Goal: Navigation & Orientation: Find specific page/section

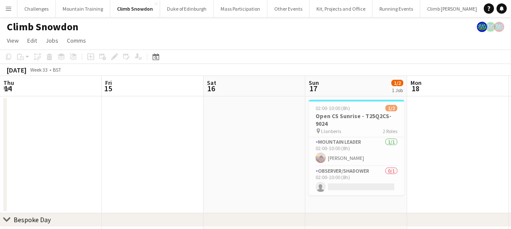
scroll to position [0, 404]
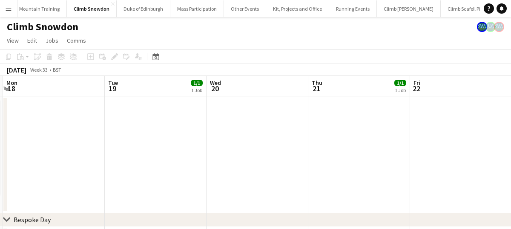
click at [10, 7] on app-icon "Menu" at bounding box center [8, 8] width 7 height 7
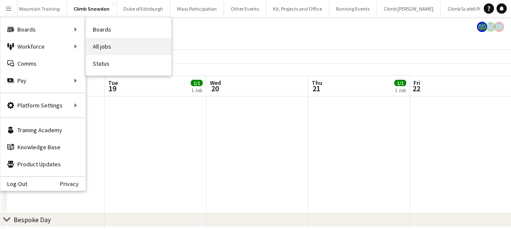
click at [117, 45] on link "All jobs" at bounding box center [128, 46] width 85 height 17
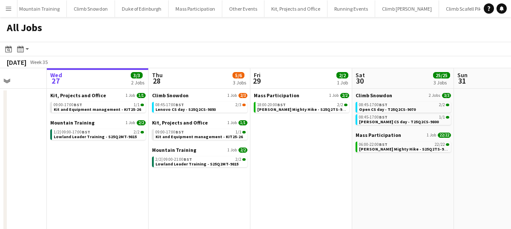
scroll to position [0, 260]
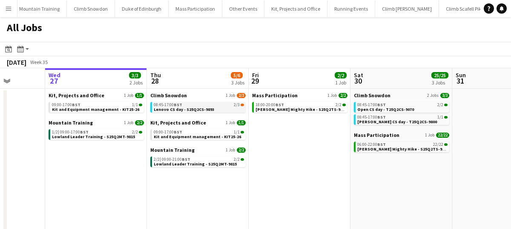
click at [200, 106] on span "Lenovo CS day - S25Q2CS-9893" at bounding box center [184, 109] width 60 height 6
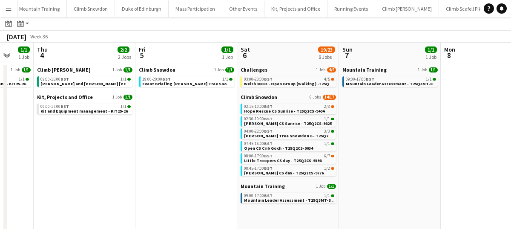
scroll to position [26, 0]
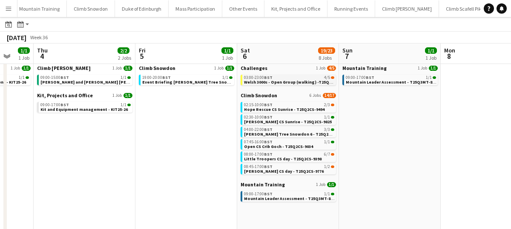
click at [275, 80] on span "Welsh 3000s - Open Group (walking) -T25Q2CH-9865" at bounding box center [295, 82] width 103 height 6
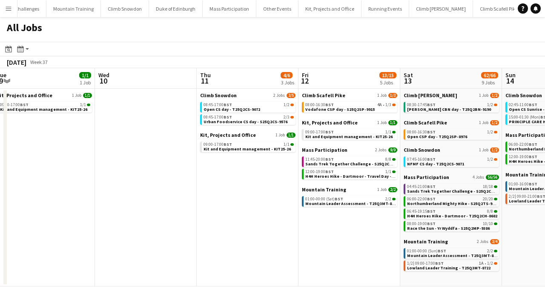
scroll to position [0, 211]
click at [52, 105] on div "09:00-17:00 BST 1/1" at bounding box center [45, 105] width 90 height 4
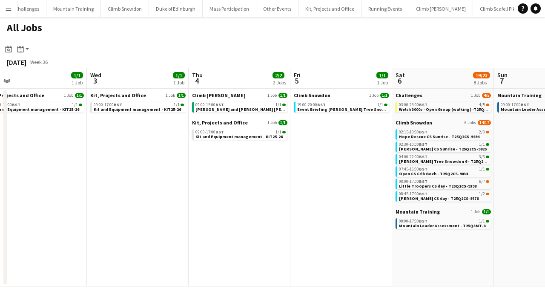
scroll to position [0, 321]
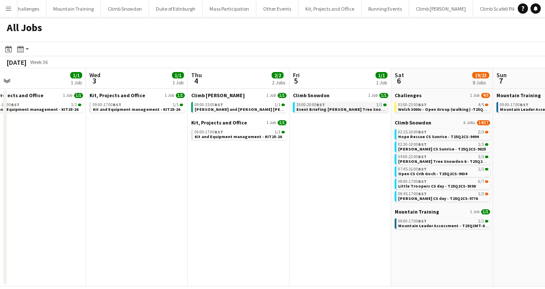
click at [333, 109] on span "Event Briefing [PERSON_NAME] Tree Snowdon 6 - T25Q2CS-9536" at bounding box center [361, 109] width 131 height 6
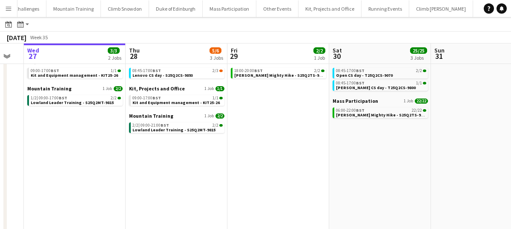
scroll to position [0, 387]
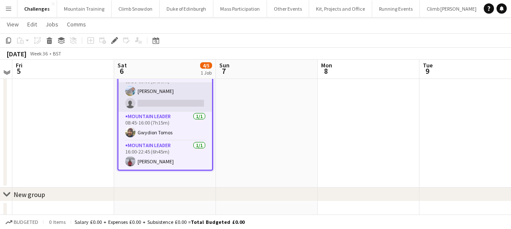
scroll to position [56, 0]
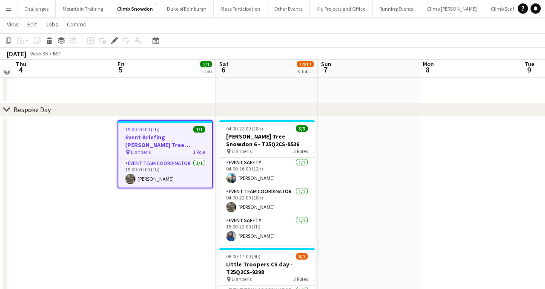
scroll to position [106, 0]
